Goal: Task Accomplishment & Management: Complete application form

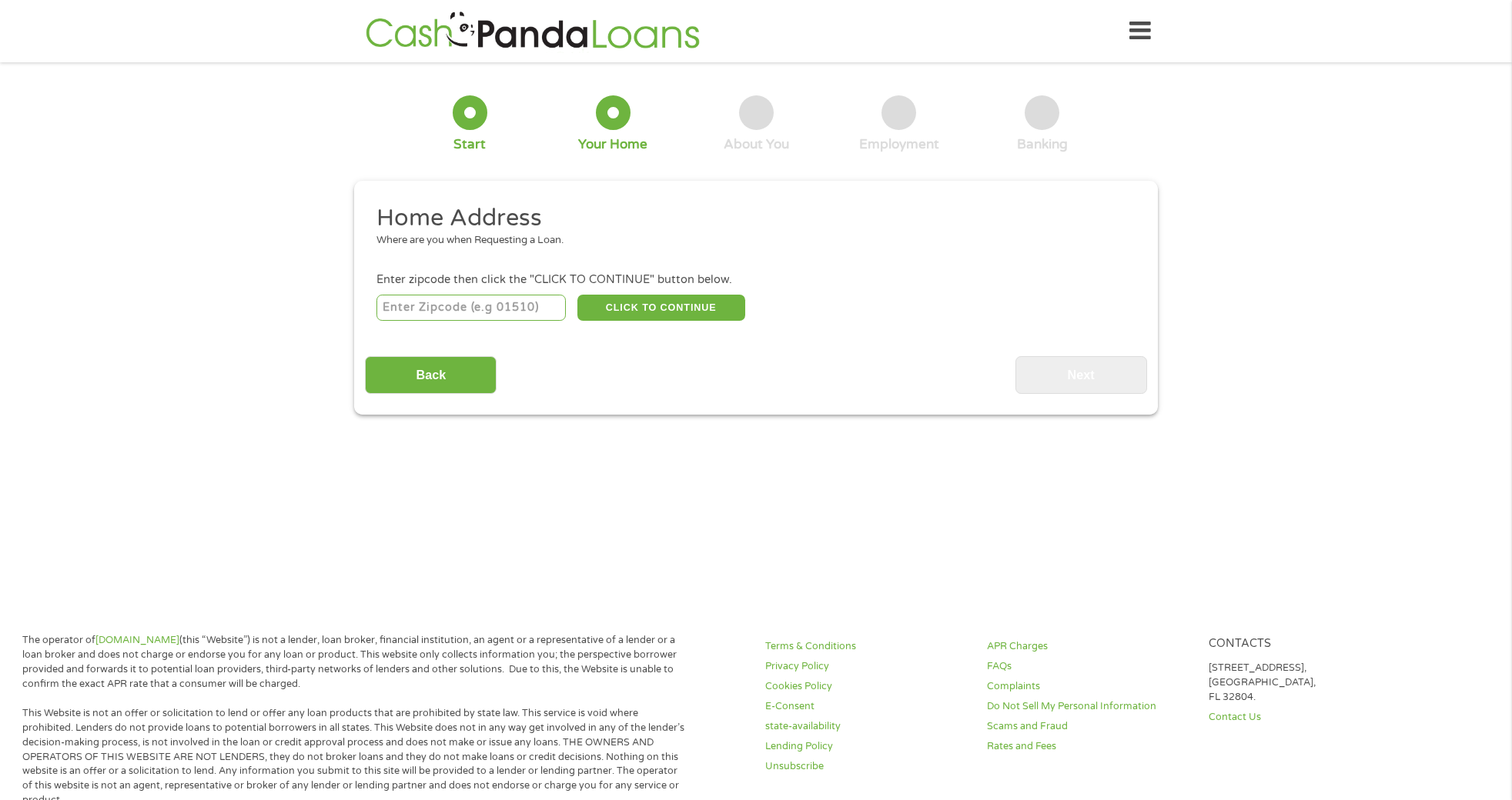
click at [388, 300] on input "number" at bounding box center [472, 308] width 191 height 26
type input "89115"
click at [627, 303] on button "CLICK TO CONTINUE" at bounding box center [661, 308] width 168 height 26
type input "89115"
type input "[GEOGRAPHIC_DATA]"
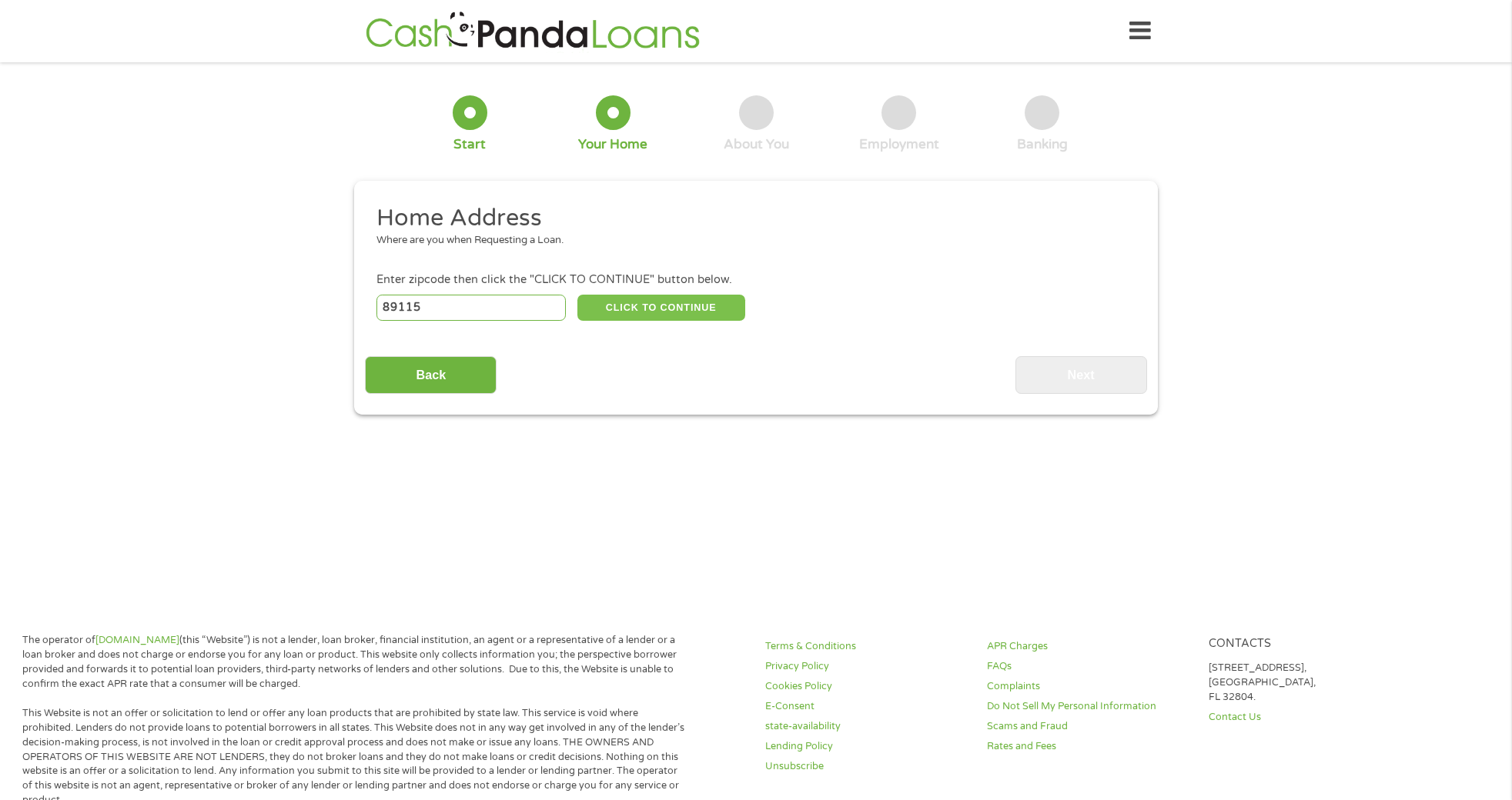
select select "[US_STATE]"
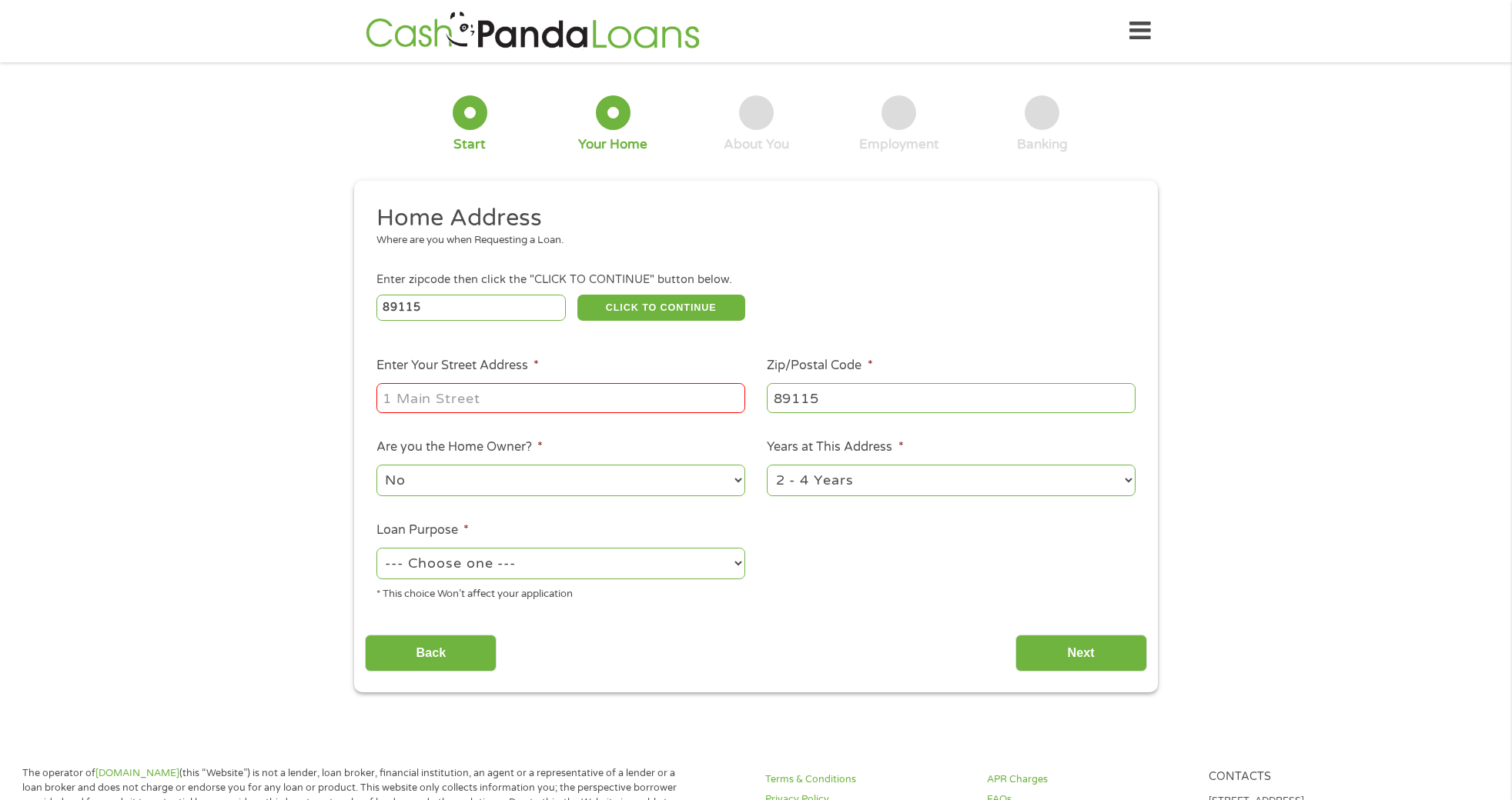
click at [394, 396] on input "Enter Your Street Address *" at bounding box center [560, 397] width 369 height 29
type input "[STREET_ADDRESS][PERSON_NAME]"
click at [737, 563] on select "--- Choose one --- Pay Bills Debt Consolidation Home Improvement Major Purchase…" at bounding box center [560, 564] width 369 height 32
select select "other"
click at [376, 548] on select "--- Choose one --- Pay Bills Debt Consolidation Home Improvement Major Purchase…" at bounding box center [560, 564] width 369 height 32
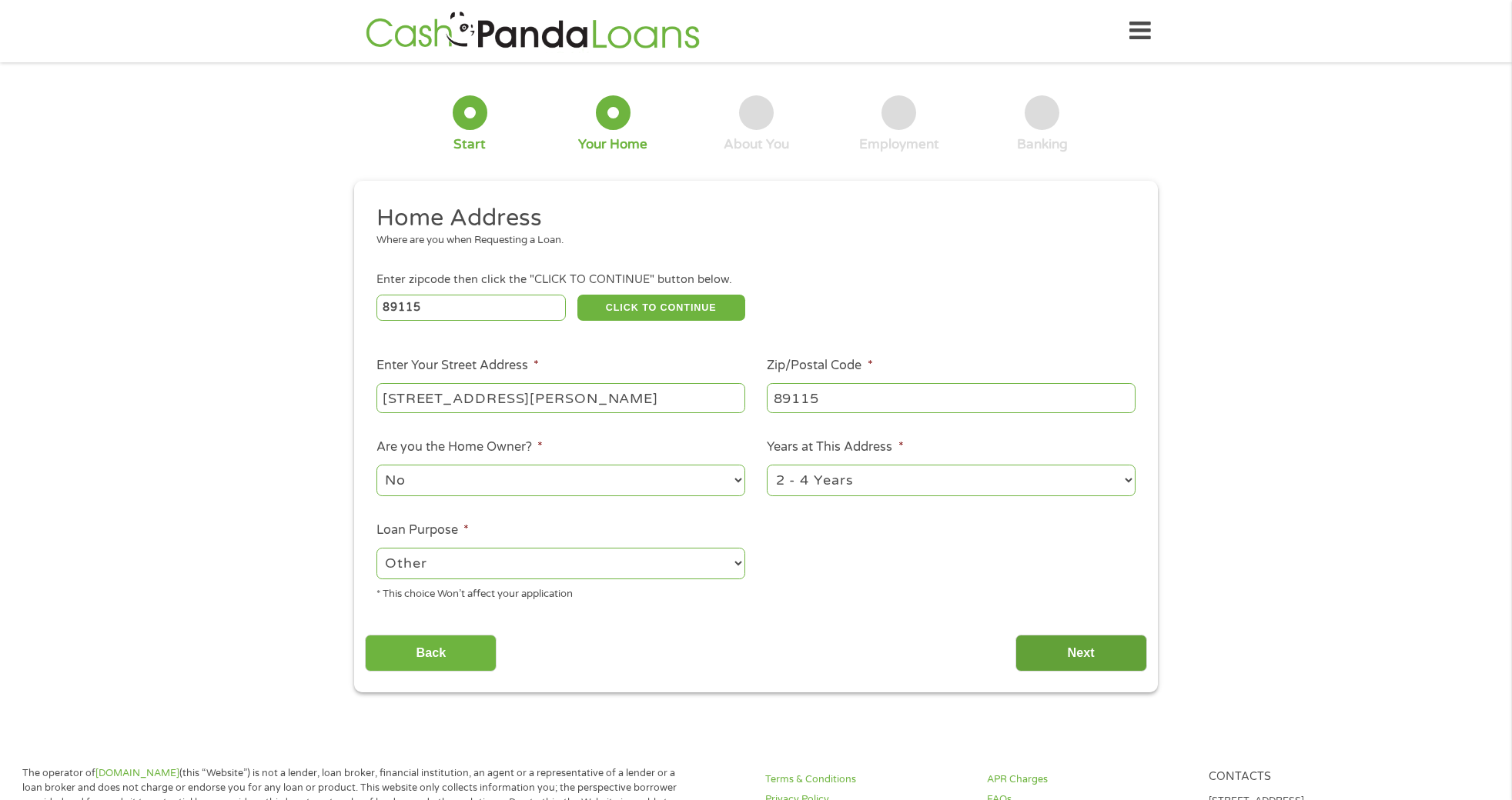
click at [1061, 657] on input "Next" at bounding box center [1081, 653] width 132 height 37
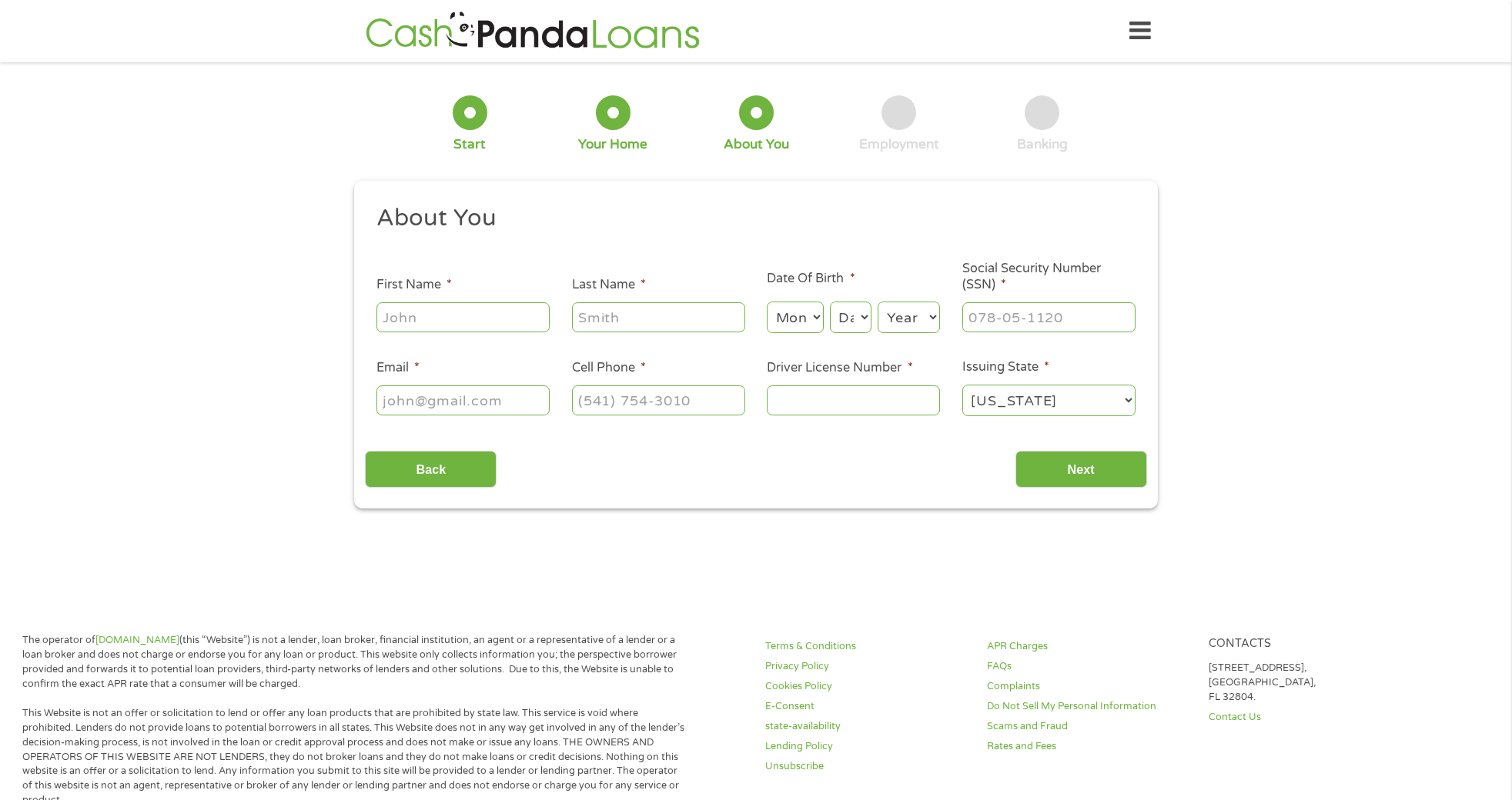
click at [409, 316] on input "First Name *" at bounding box center [462, 316] width 173 height 29
type input "[PERSON_NAME]\"
type input "[PERSON_NAME]"
select select "4"
select select "11"
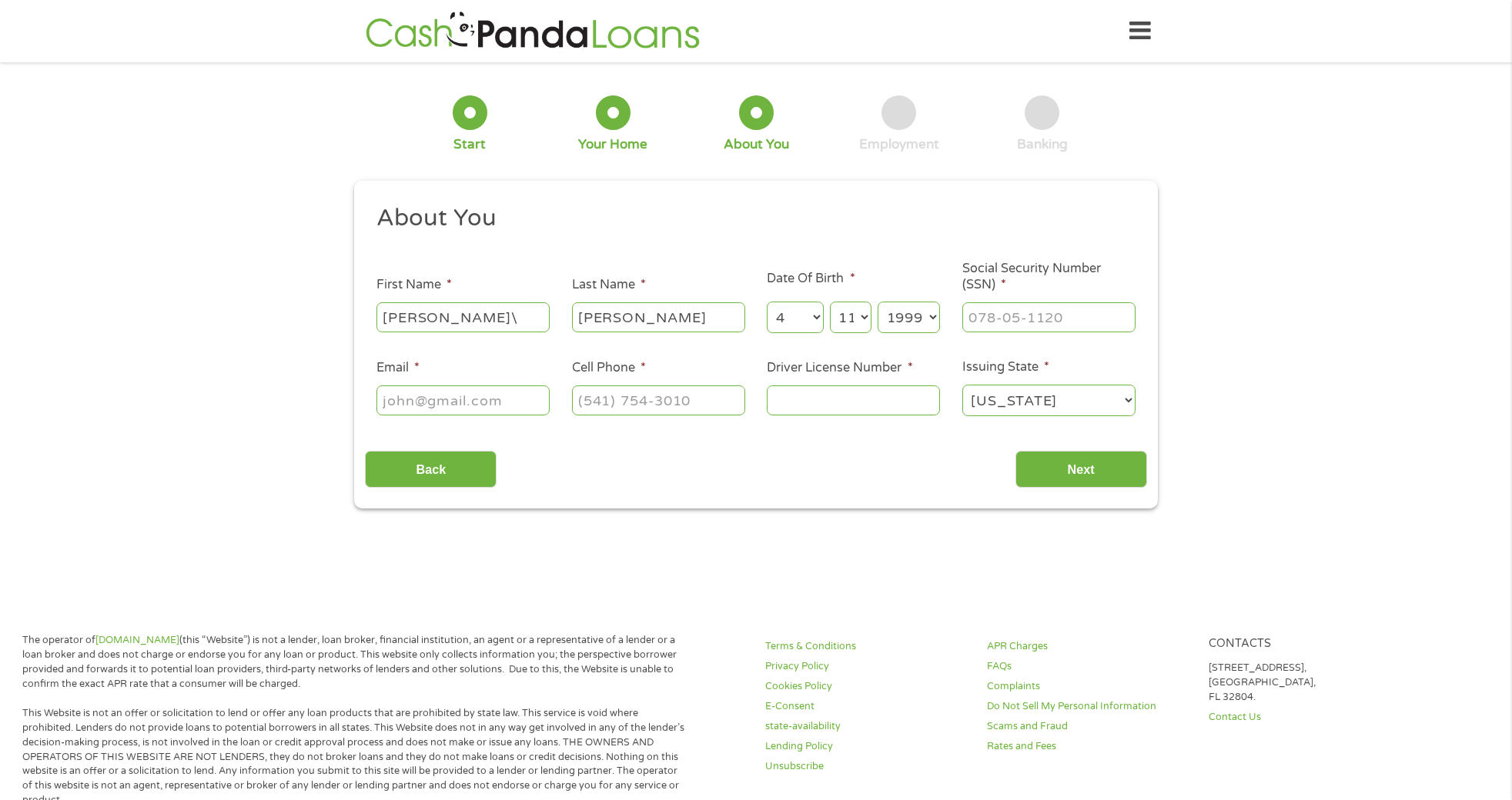
select select "1959"
click at [978, 317] on input "___-__-____" at bounding box center [1048, 316] width 173 height 29
type input "619-14-2971"
click at [387, 406] on input "Email *" at bounding box center [462, 400] width 173 height 29
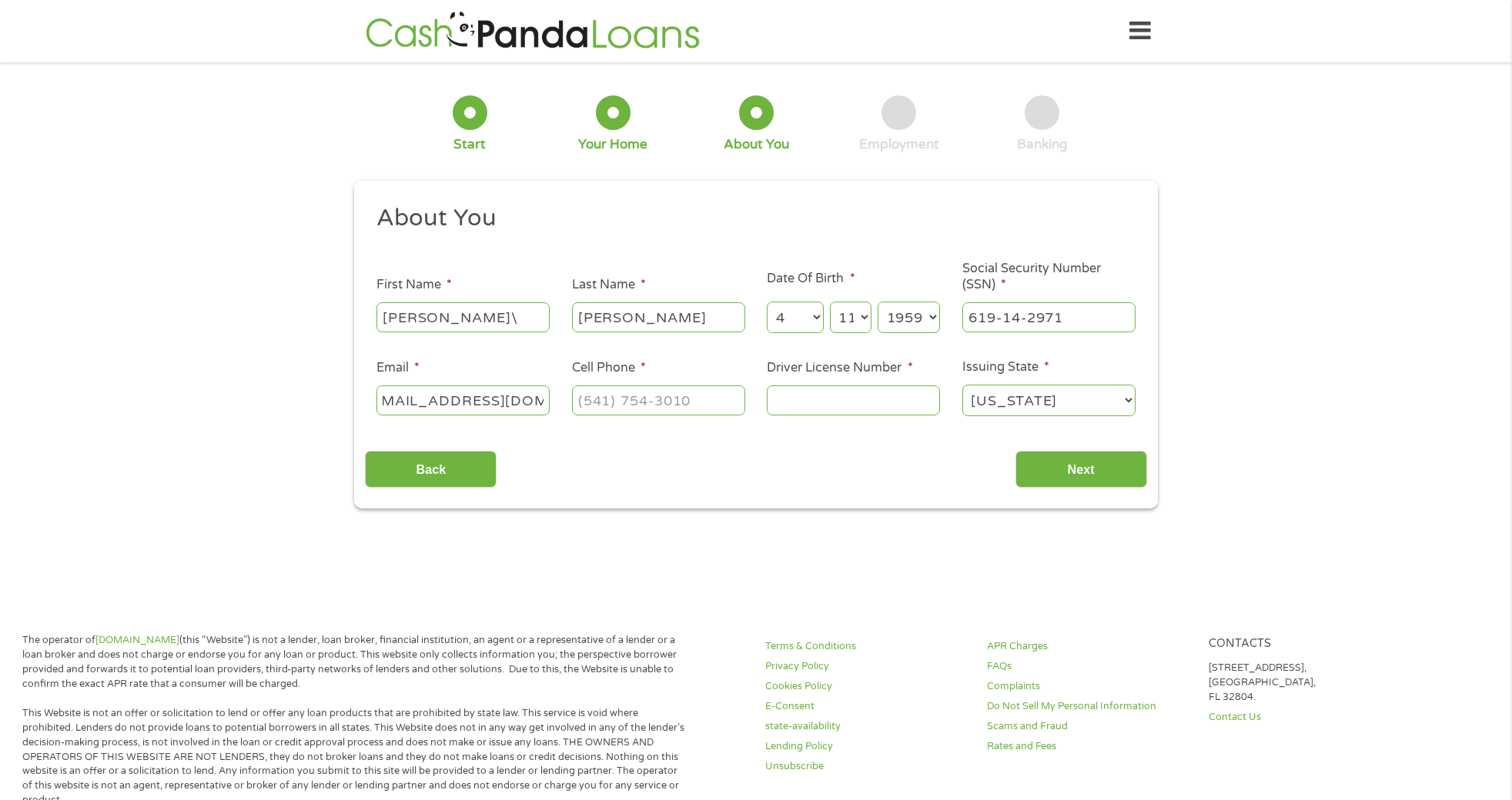
type input "[EMAIL_ADDRESS][DOMAIN_NAME]"
type input "[PHONE_NUMBER]"
type input "1607088218"
click at [1094, 462] on input "Next" at bounding box center [1081, 470] width 132 height 37
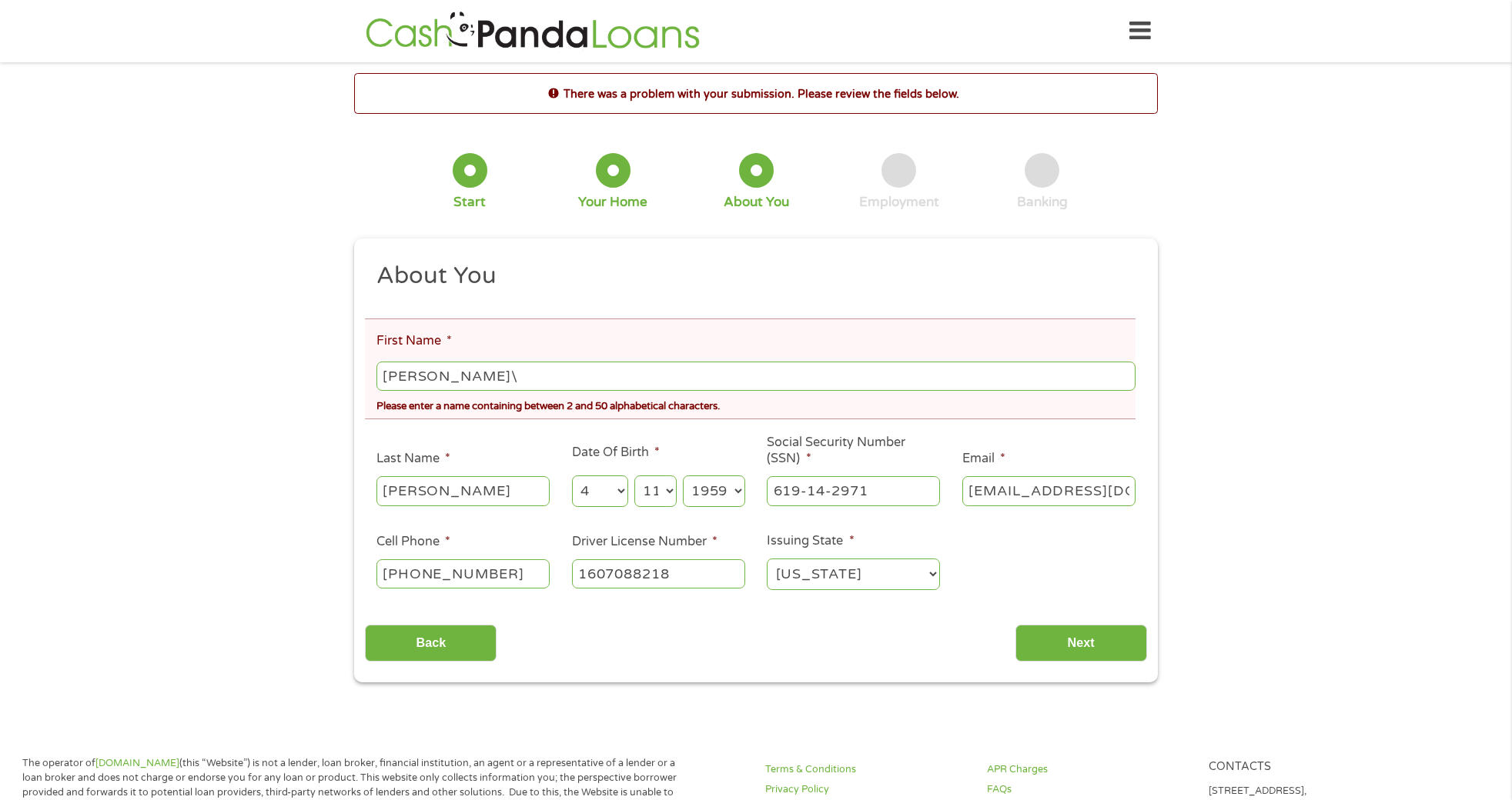
scroll to position [7, 7]
click at [445, 376] on input "[PERSON_NAME]\" at bounding box center [756, 375] width 759 height 29
type input "[PERSON_NAME]"
click at [1043, 642] on input "Next" at bounding box center [1081, 643] width 132 height 37
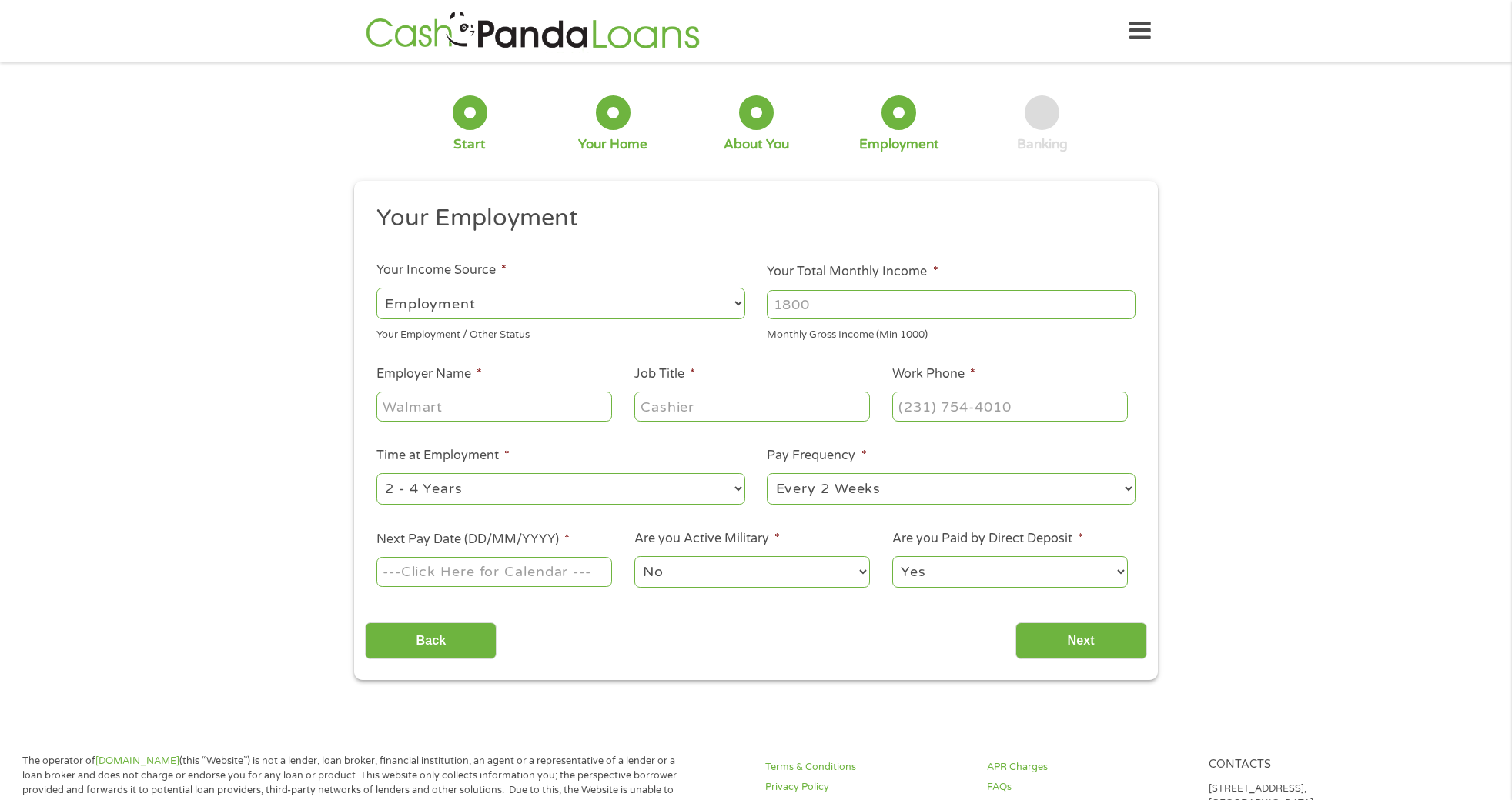
click at [738, 303] on select "--- Choose one --- Employment [DEMOGRAPHIC_DATA] Benefits" at bounding box center [560, 303] width 369 height 32
click at [376, 288] on select "--- Choose one --- Employment [DEMOGRAPHIC_DATA] Benefits" at bounding box center [560, 303] width 369 height 32
click at [783, 303] on input "Your Total Monthly Income *" at bounding box center [951, 304] width 369 height 29
type input "2400"
click at [400, 409] on input "Employer Name *" at bounding box center [494, 406] width 235 height 29
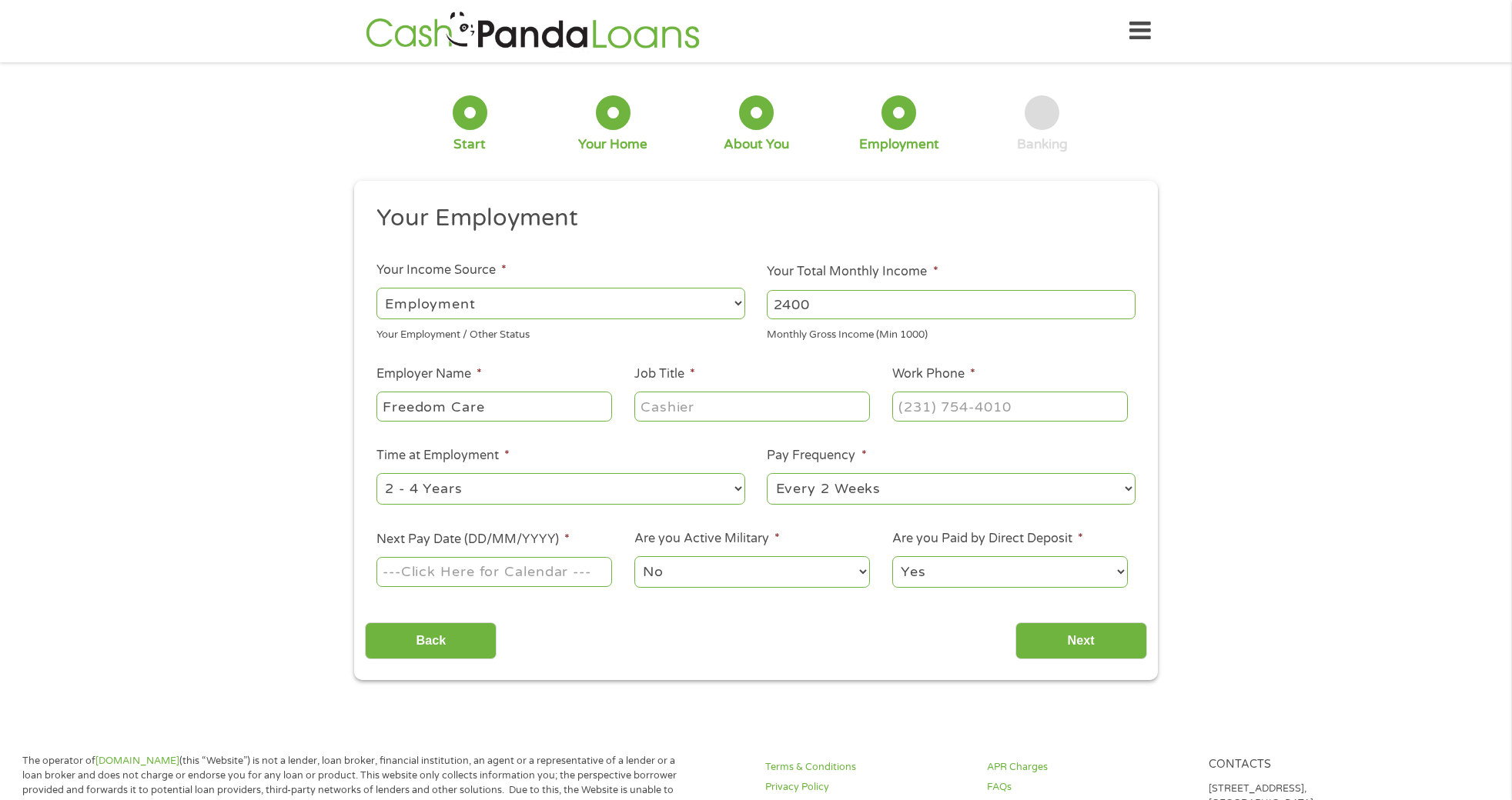
type input "Freedom Care"
type input "Care giver"
type input "[PHONE_NUMBER]"
click at [1129, 488] on select "--- Choose one --- Every 2 Weeks Every Week Monthly Semi-Monthly" at bounding box center [951, 489] width 369 height 32
select select "weekly"
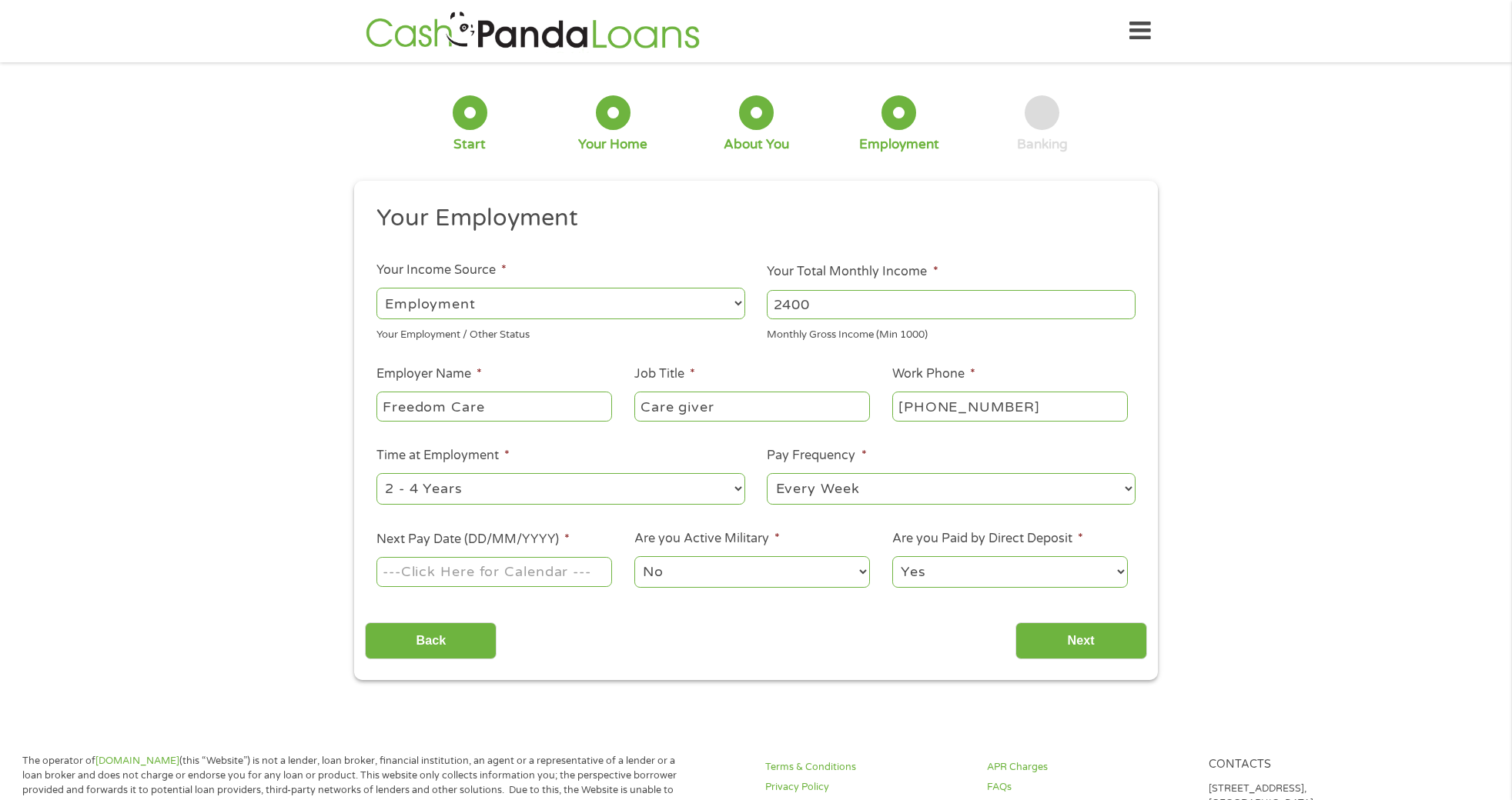
click at [767, 473] on select "--- Choose one --- Every 2 Weeks Every Week Monthly Semi-Monthly" at bounding box center [951, 489] width 369 height 32
click at [438, 567] on input "Next Pay Date (DD/MM/YYYY) *" at bounding box center [494, 571] width 235 height 29
type input "[DATE]"
click at [1062, 642] on input "Next" at bounding box center [1081, 641] width 132 height 37
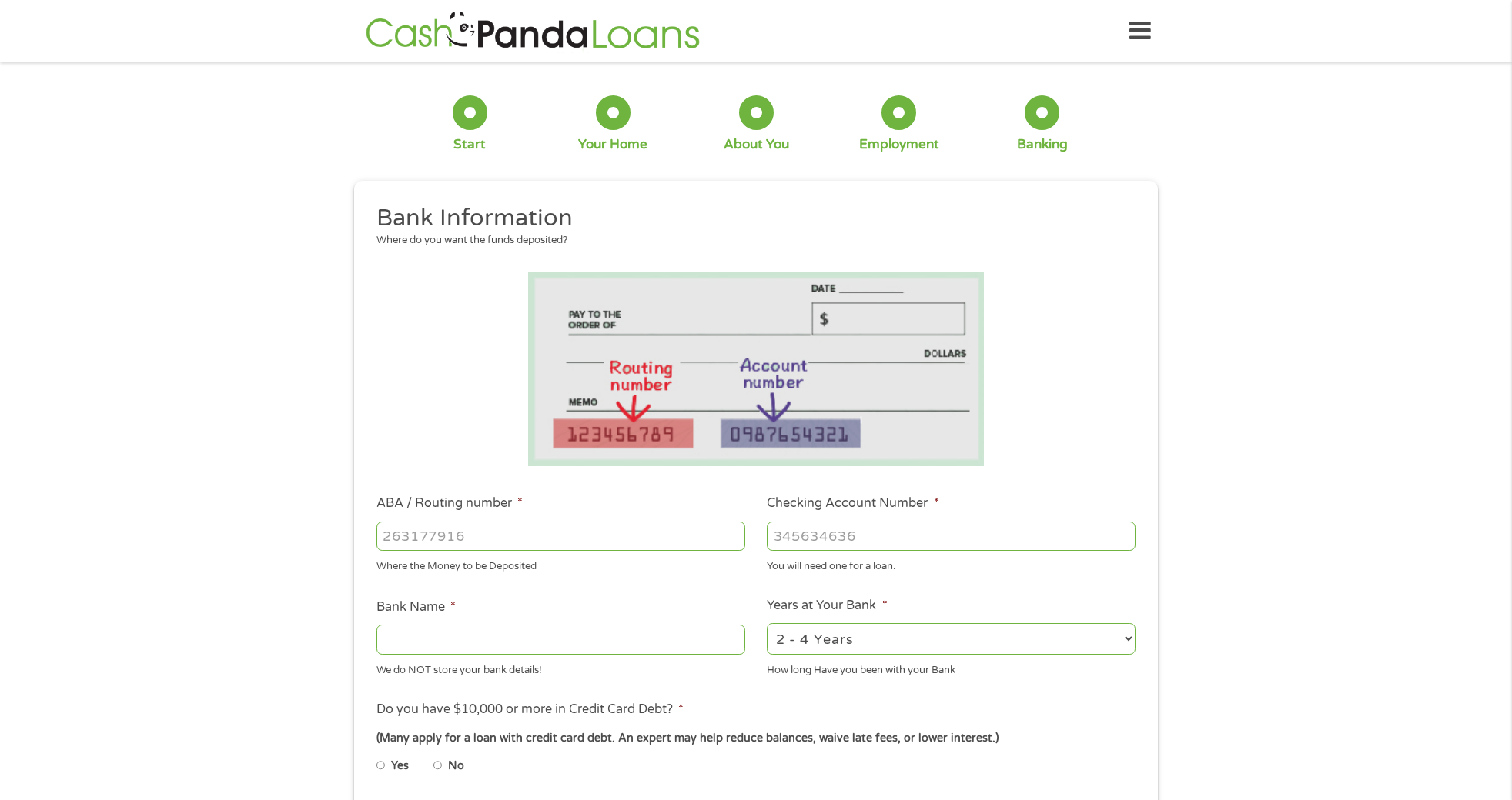
click at [402, 535] on input "ABA / Routing number *" at bounding box center [560, 536] width 369 height 29
type input "124085246"
type input "3534983944861"
click at [405, 641] on input "Bank Name *" at bounding box center [560, 639] width 369 height 29
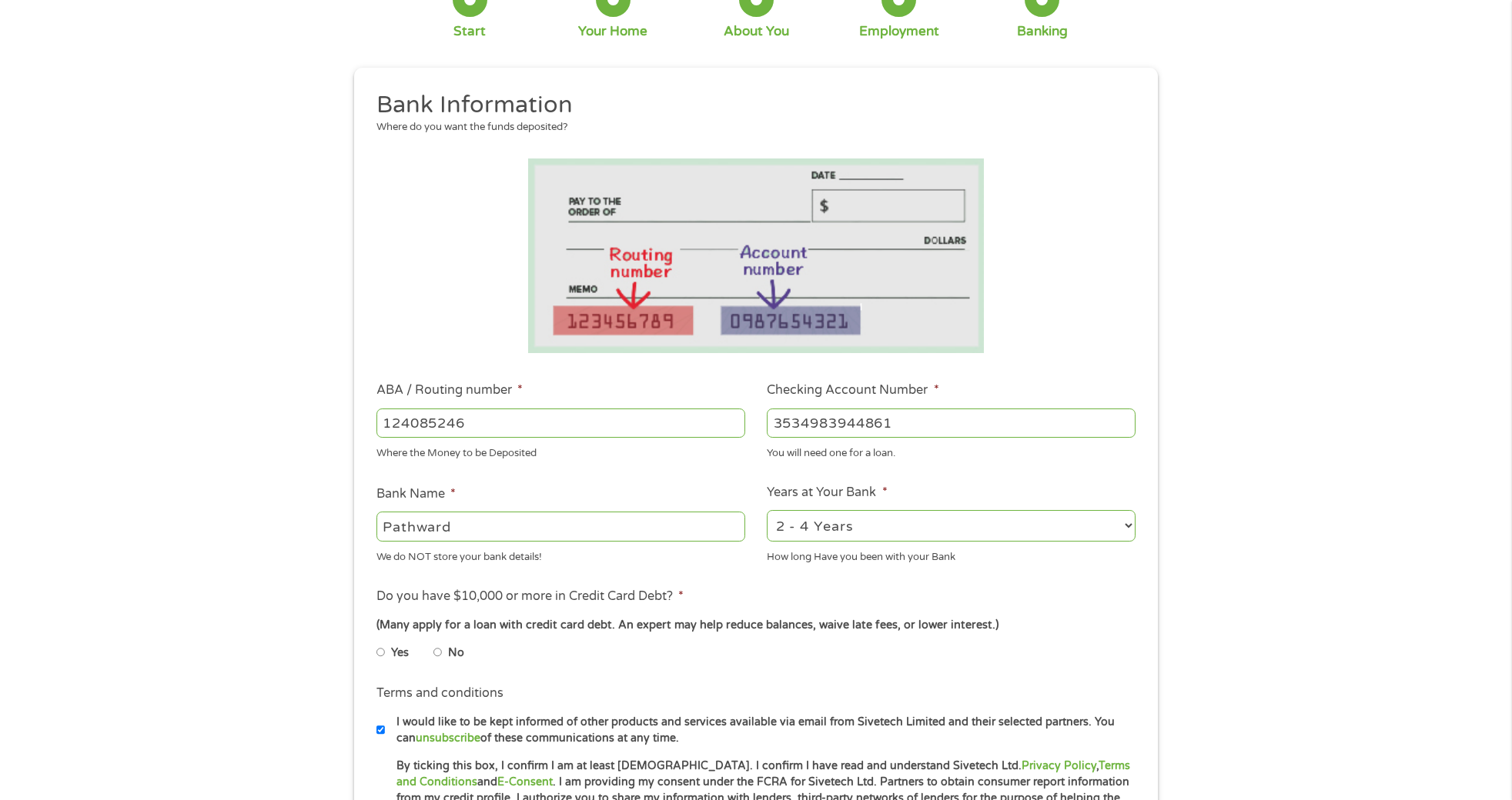
scroll to position [154, 0]
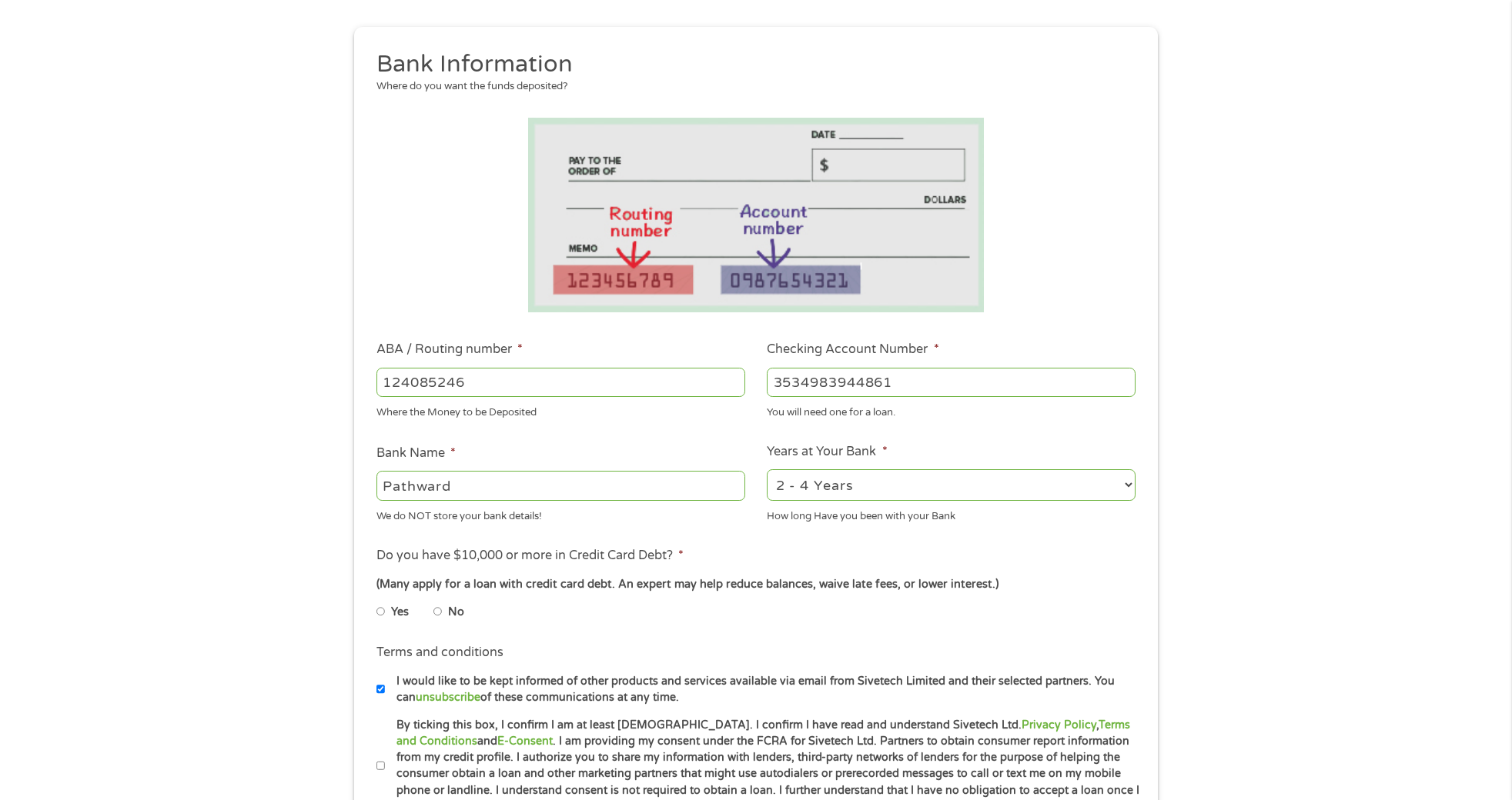
type input "Pathward"
click at [437, 608] on input "No" at bounding box center [438, 611] width 9 height 24
radio input "true"
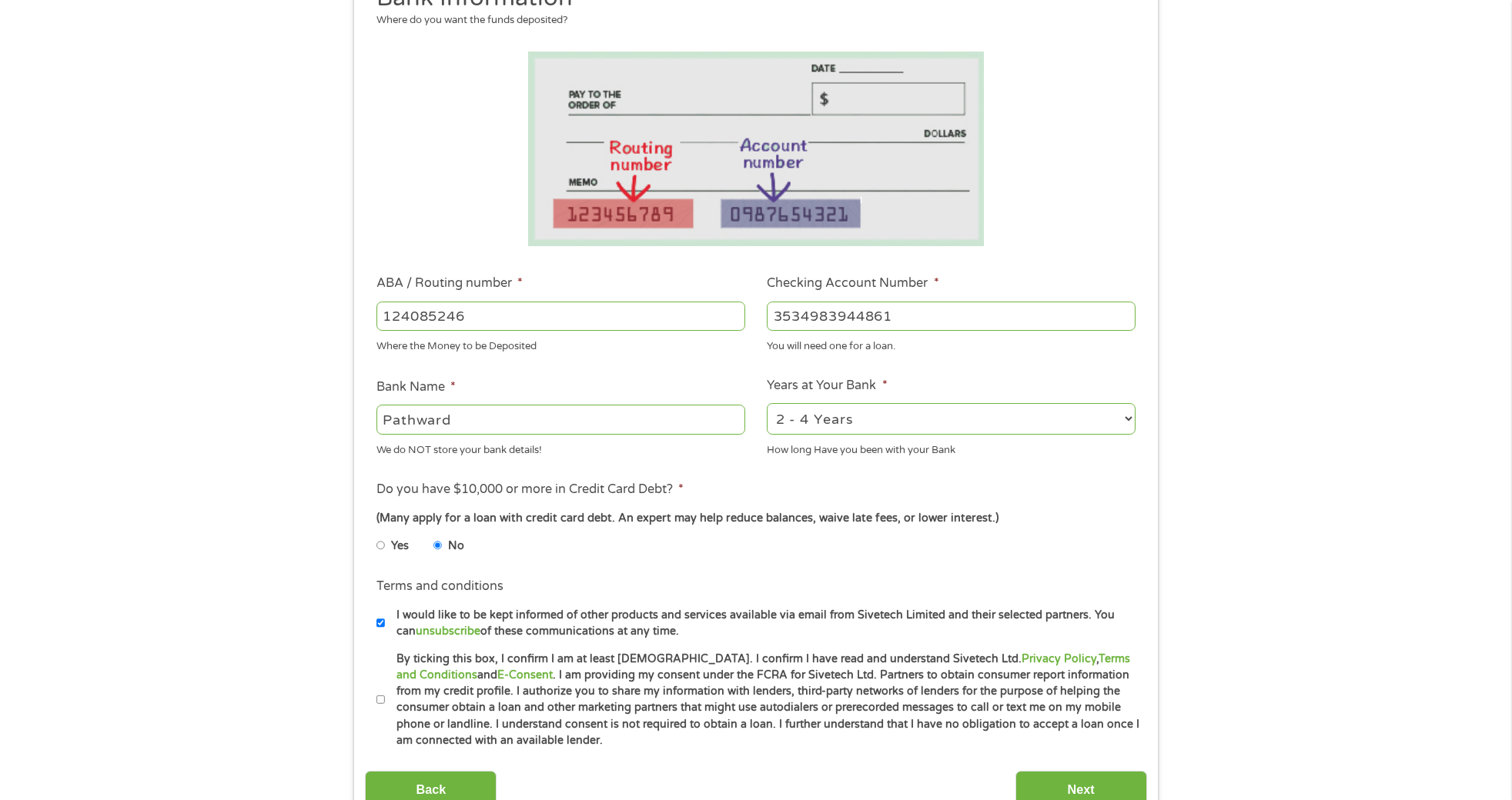
scroll to position [308, 0]
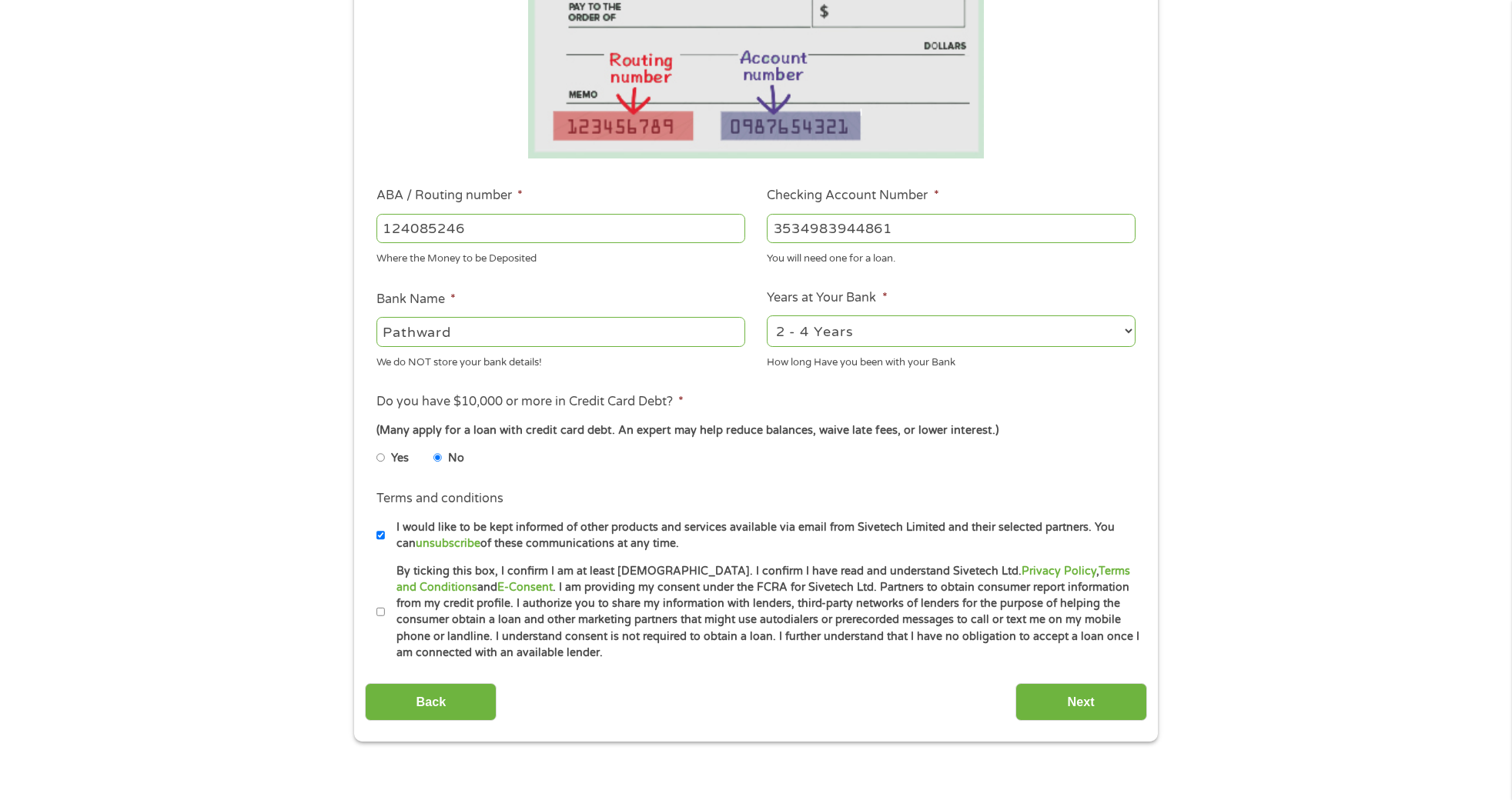
click at [379, 611] on input "By ticking this box, I confirm I am at least [DEMOGRAPHIC_DATA]. I confirm I ha…" at bounding box center [381, 612] width 9 height 24
checkbox input "true"
click at [1047, 699] on input "Next" at bounding box center [1081, 702] width 132 height 37
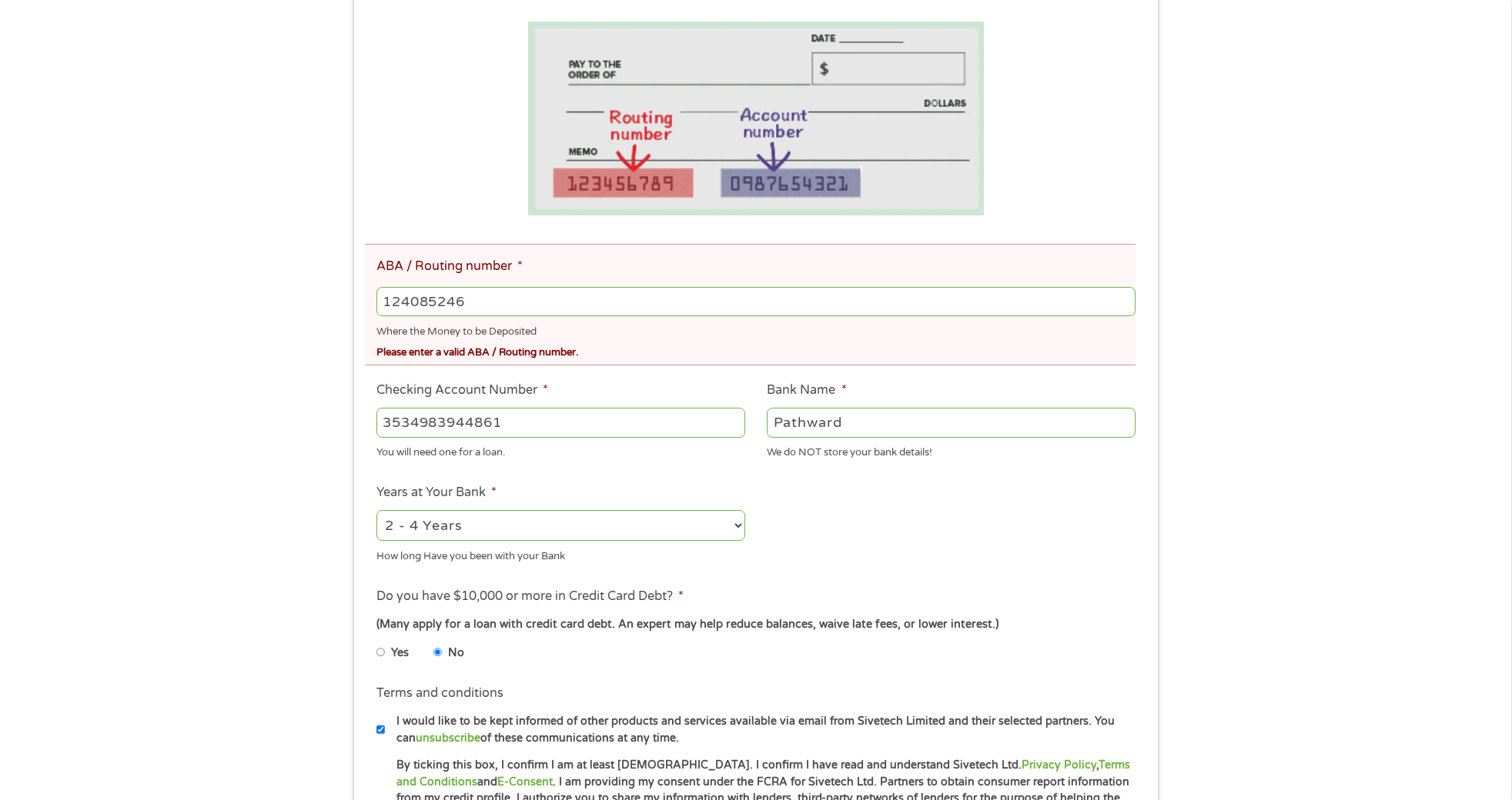
click at [480, 304] on input "124085246" at bounding box center [756, 301] width 759 height 29
type input "1"
type input "124085244"
type input "METABANK"
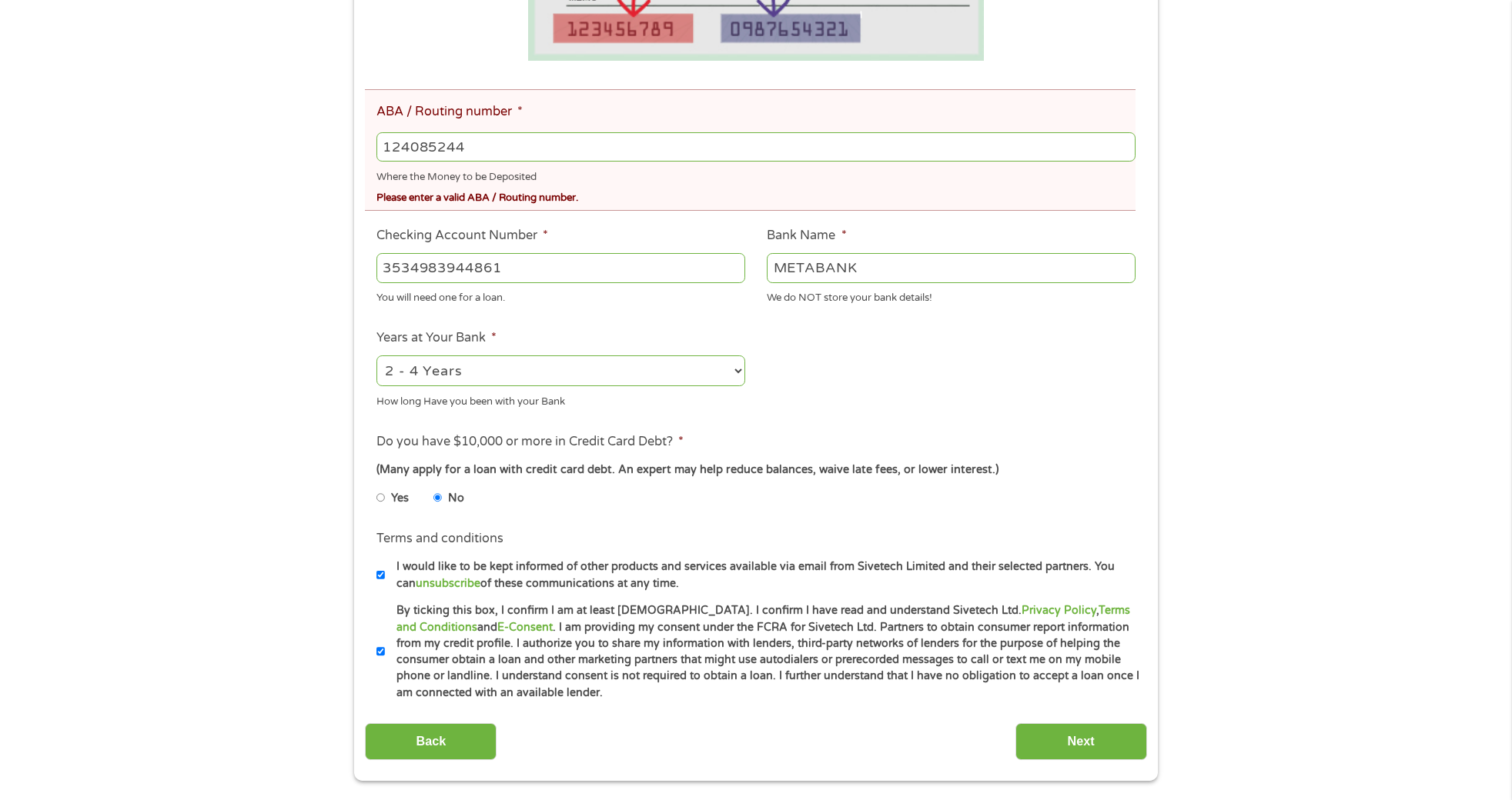
scroll to position [693, 0]
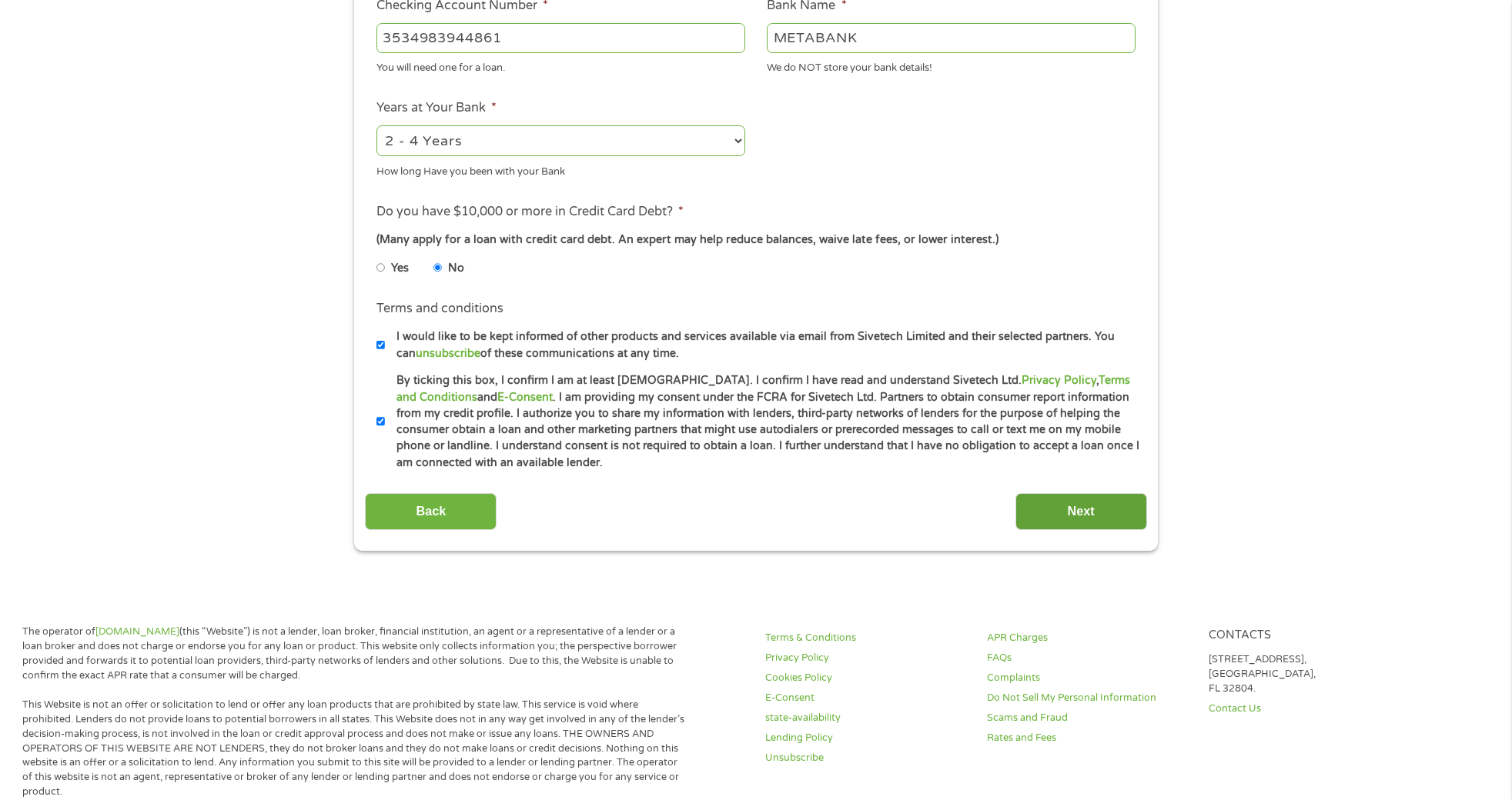
type input "124085244"
click at [1040, 515] on input "Next" at bounding box center [1081, 512] width 132 height 37
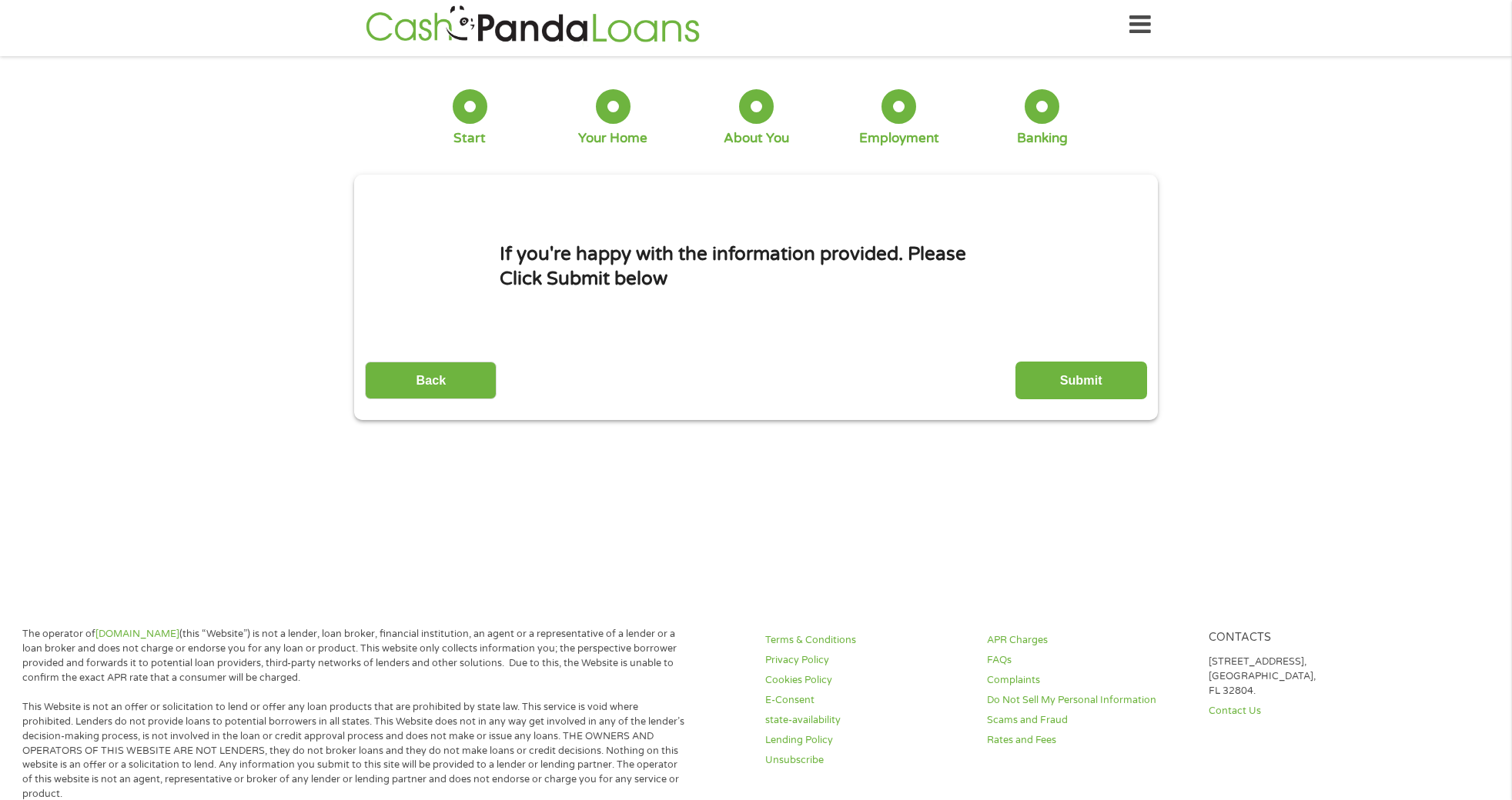
scroll to position [0, 0]
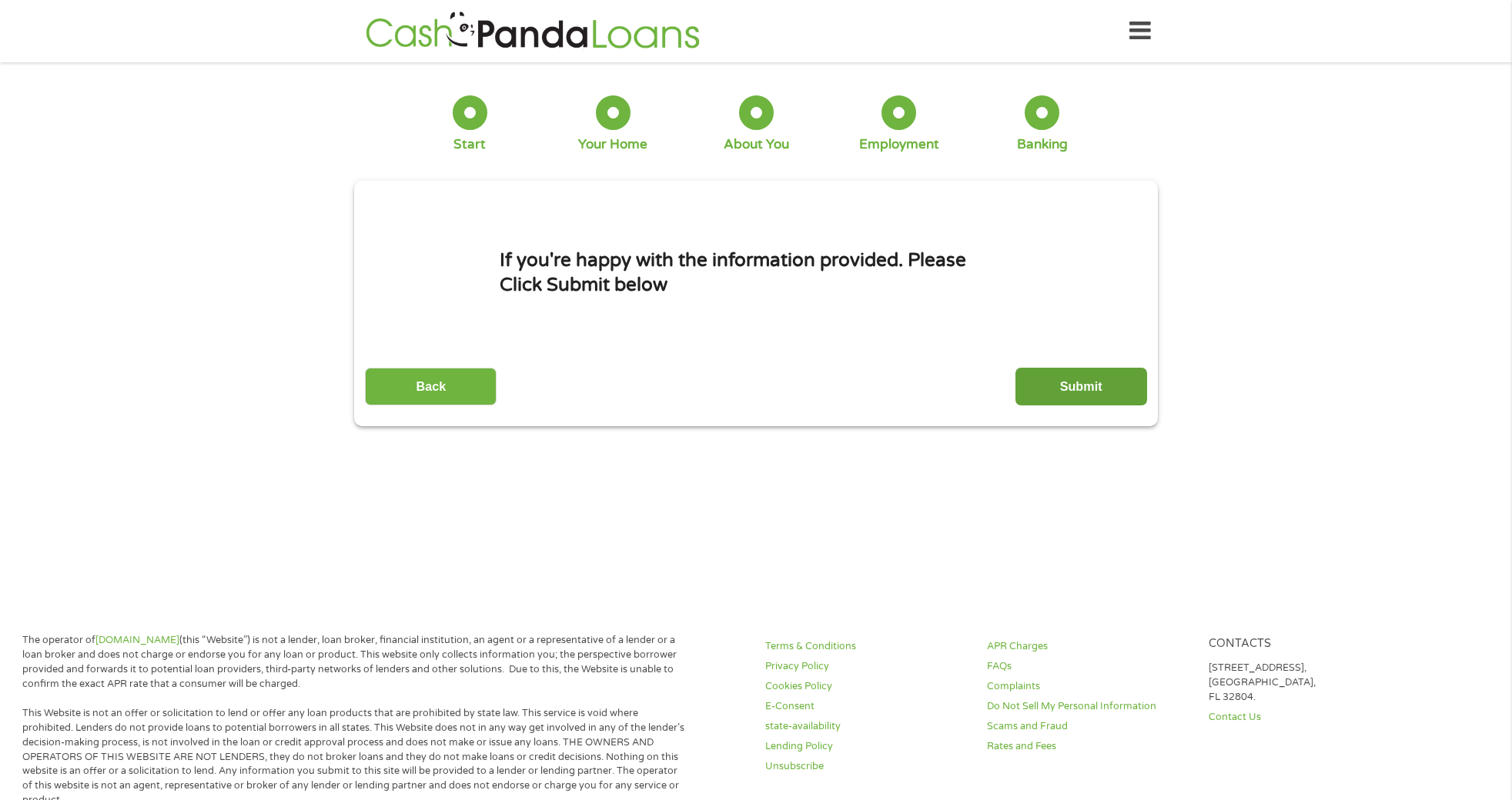
click at [1072, 375] on input "Submit" at bounding box center [1081, 386] width 132 height 37
